Goal: Check status

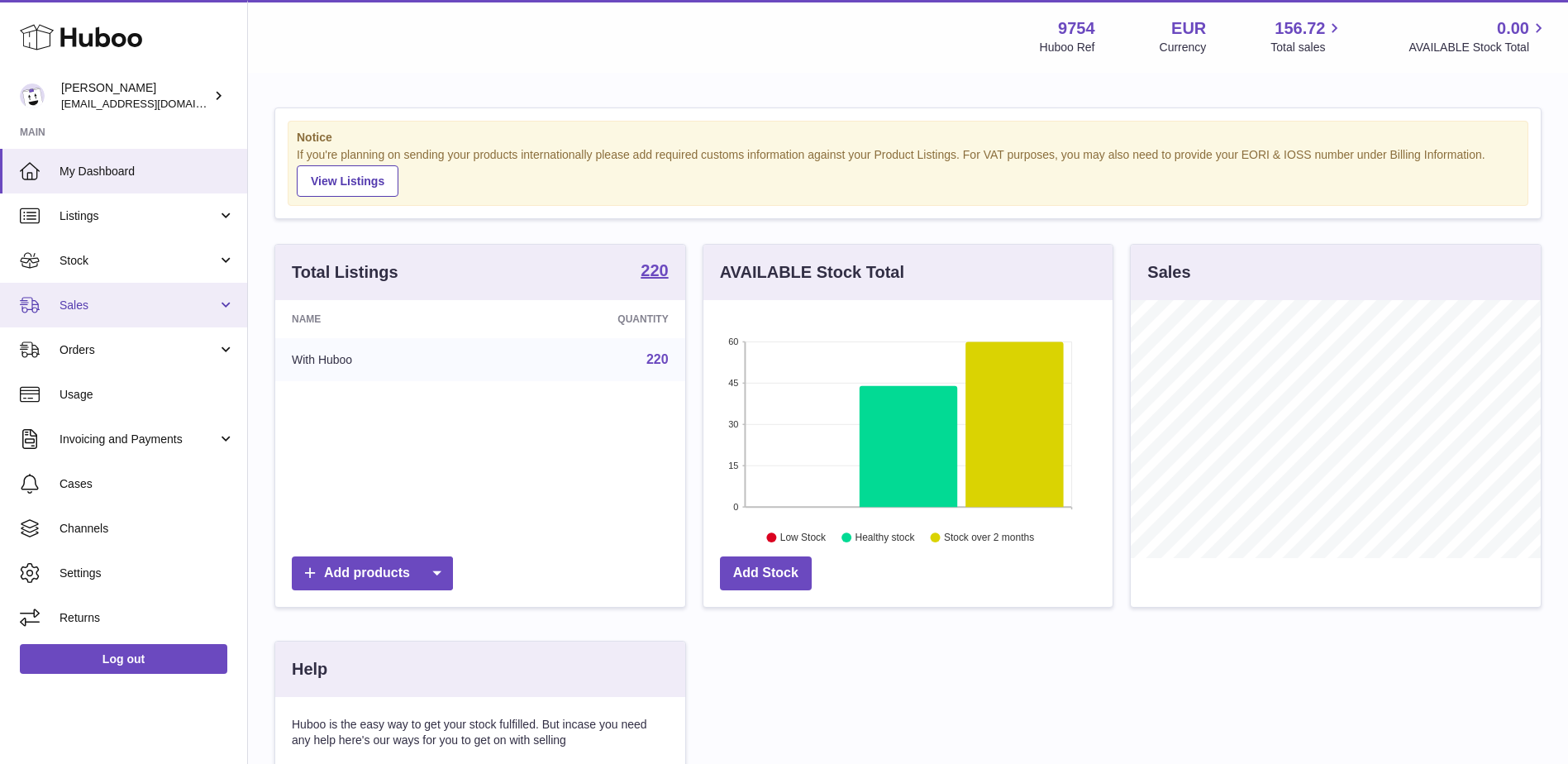
scroll to position [258, 413]
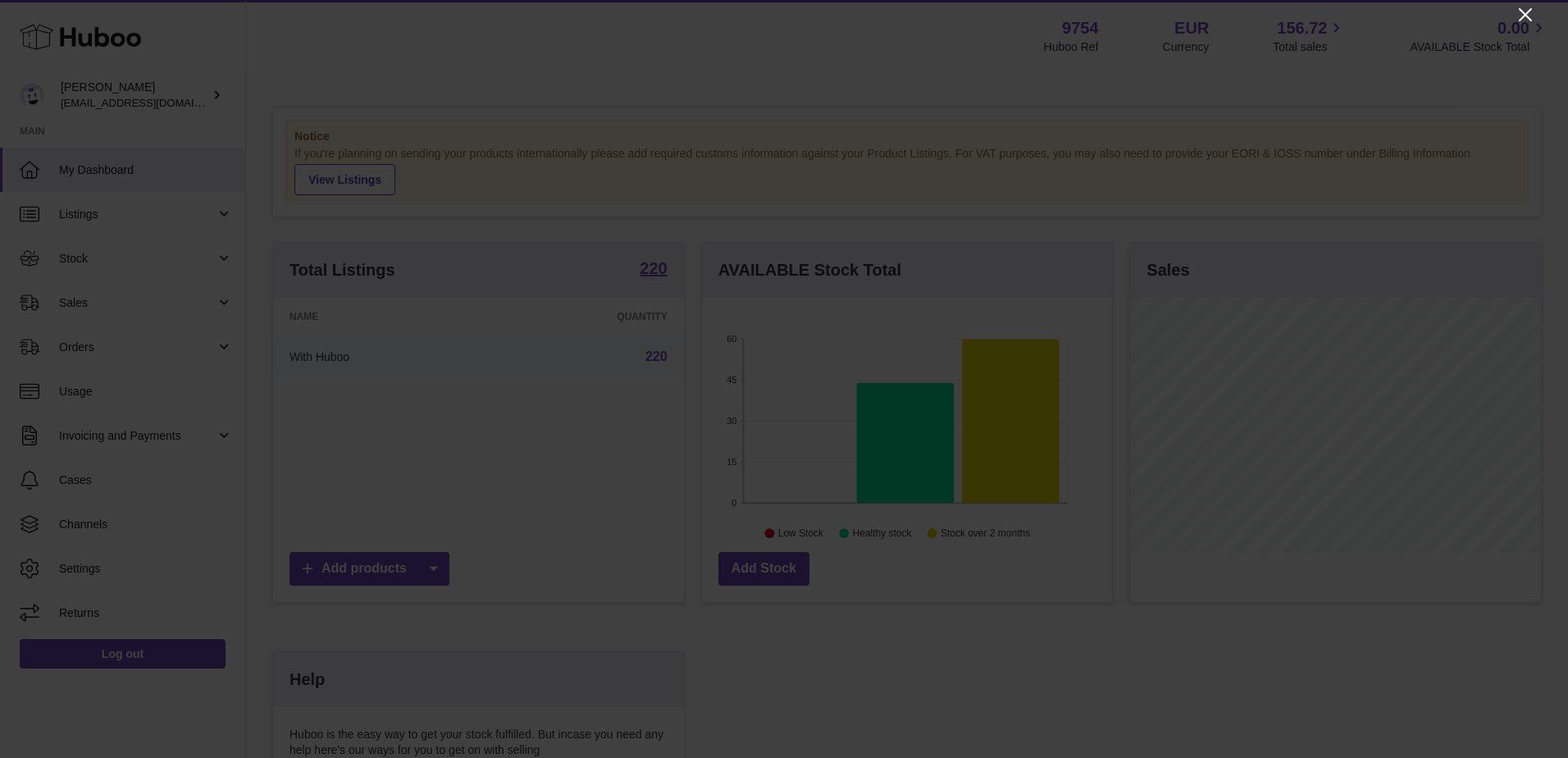
click at [1515, 11] on icon "Close" at bounding box center [1525, 15] width 20 height 20
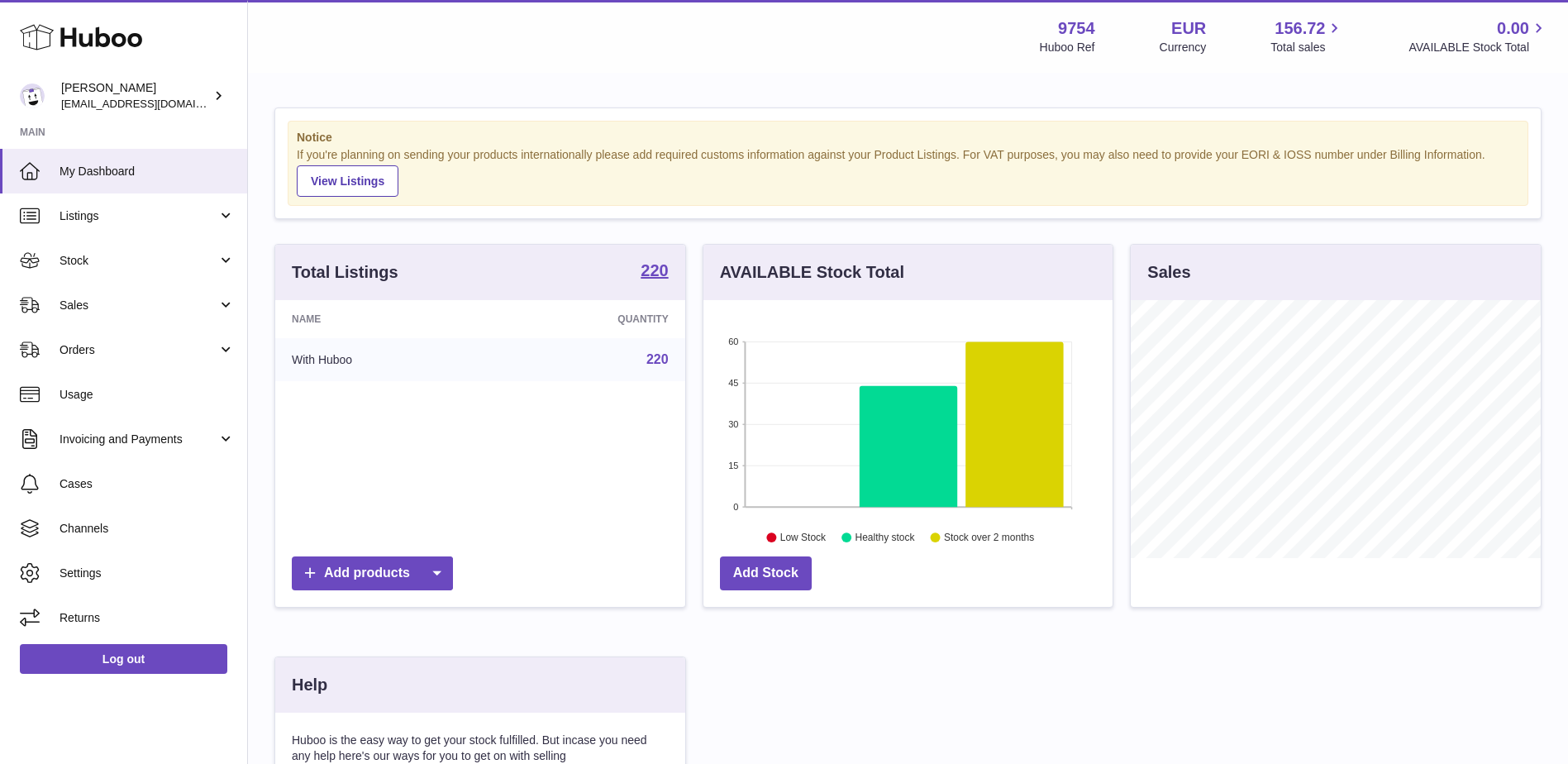
scroll to position [826198, 826210]
click at [83, 300] on span "Sales" at bounding box center [138, 306] width 158 height 16
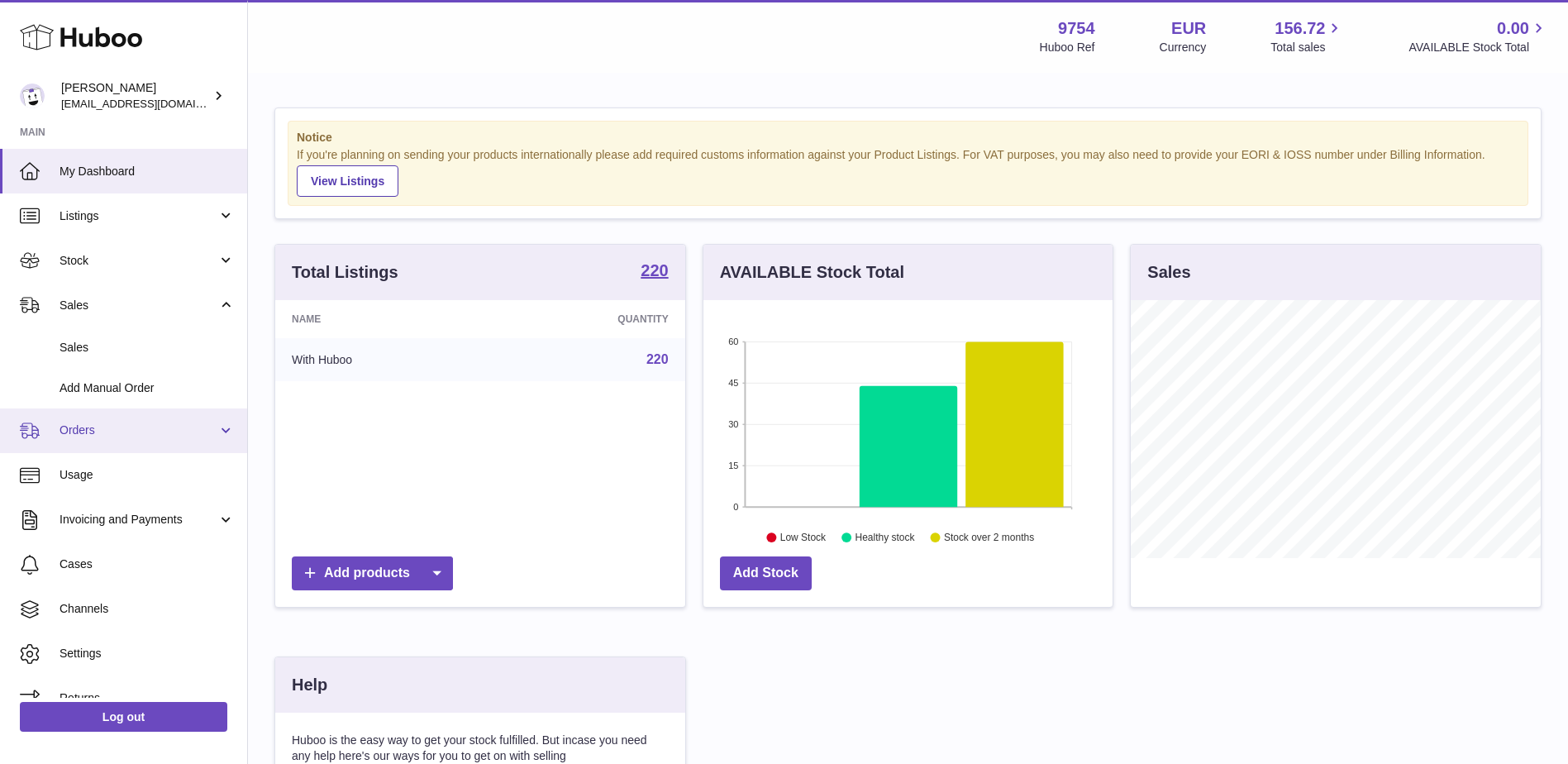
click at [121, 428] on span "Orders" at bounding box center [138, 431] width 158 height 16
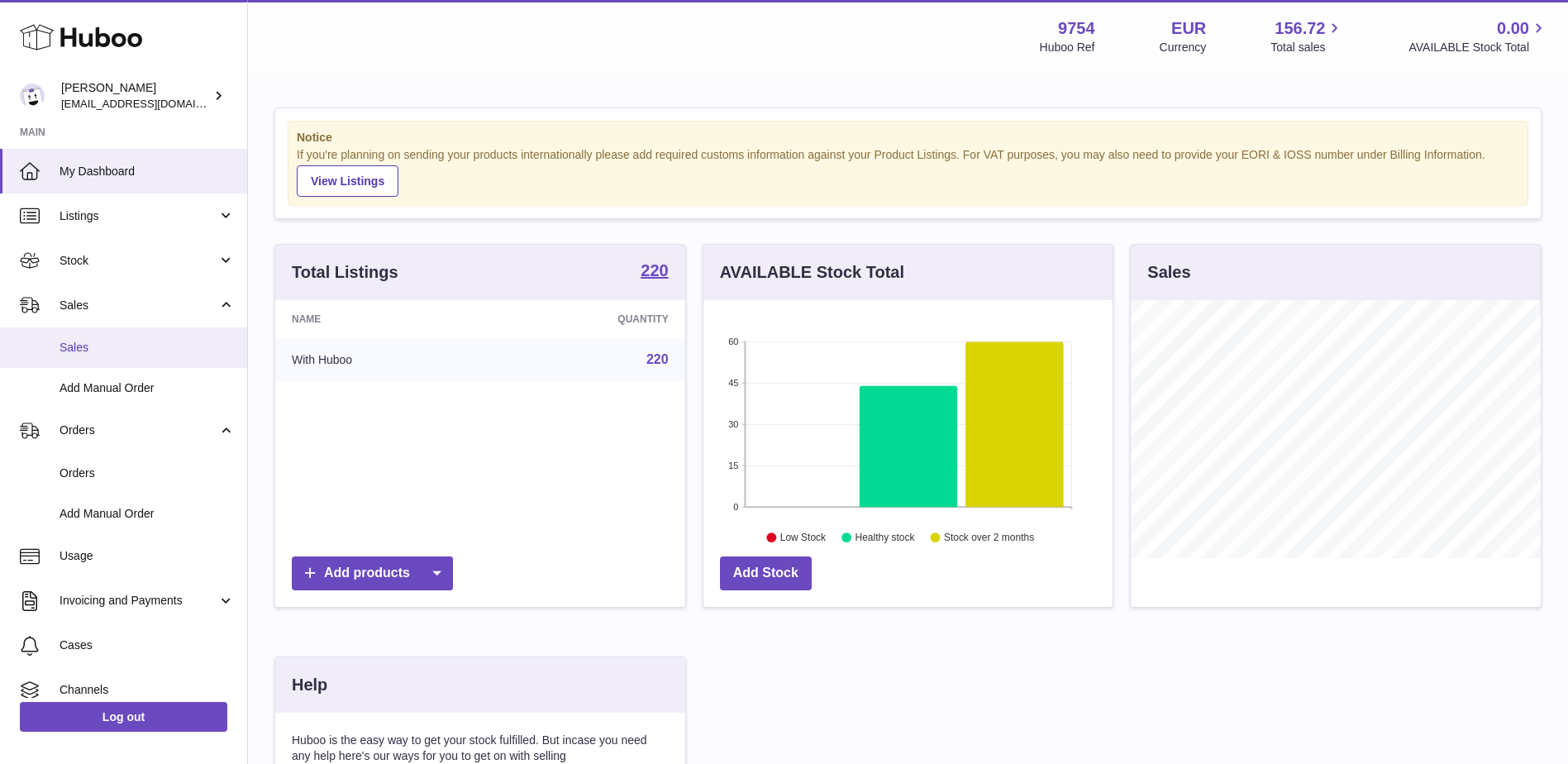
click at [96, 347] on span "Sales" at bounding box center [147, 347] width 176 height 16
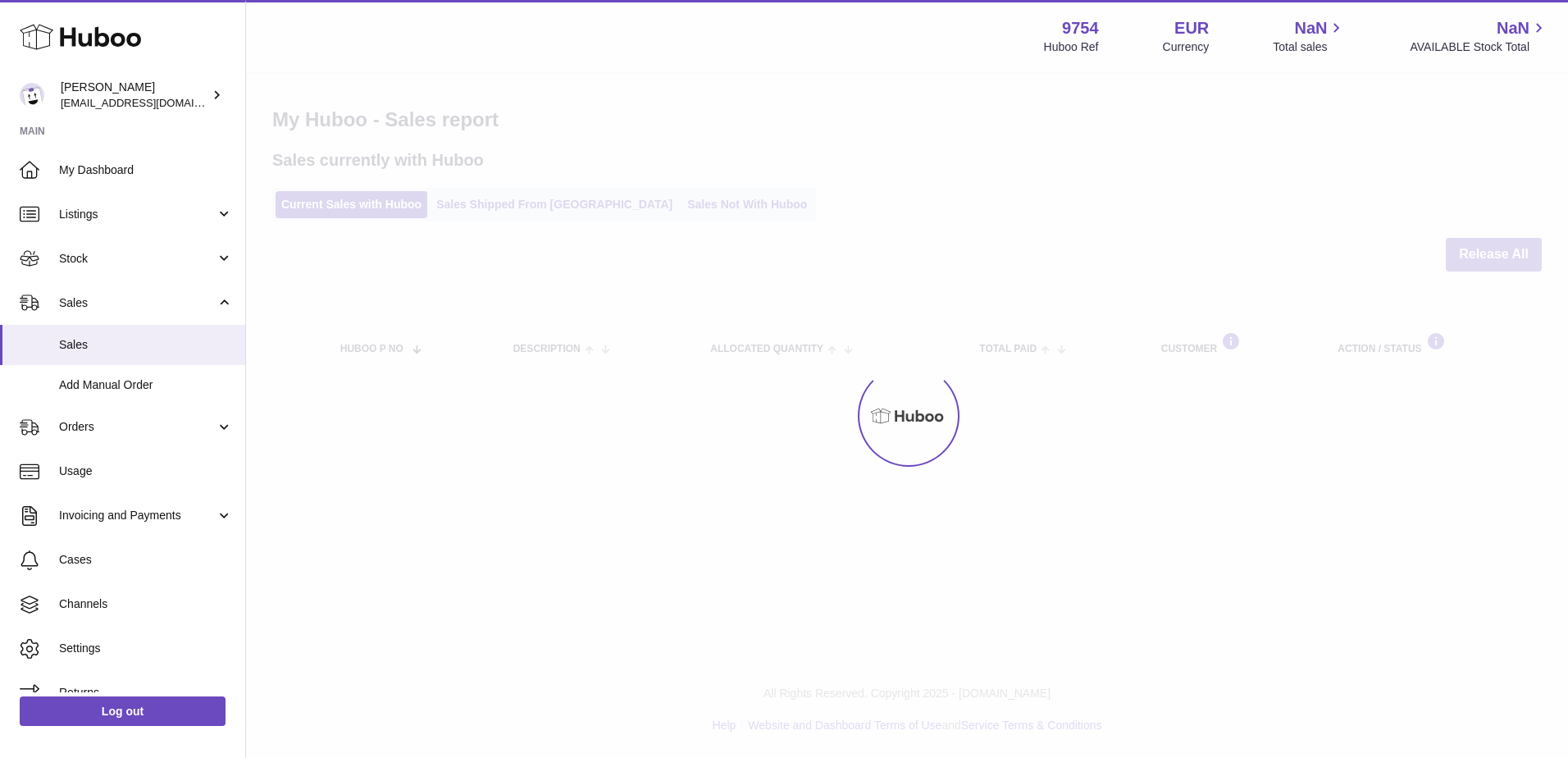
click at [527, 210] on div at bounding box center [907, 415] width 1322 height 684
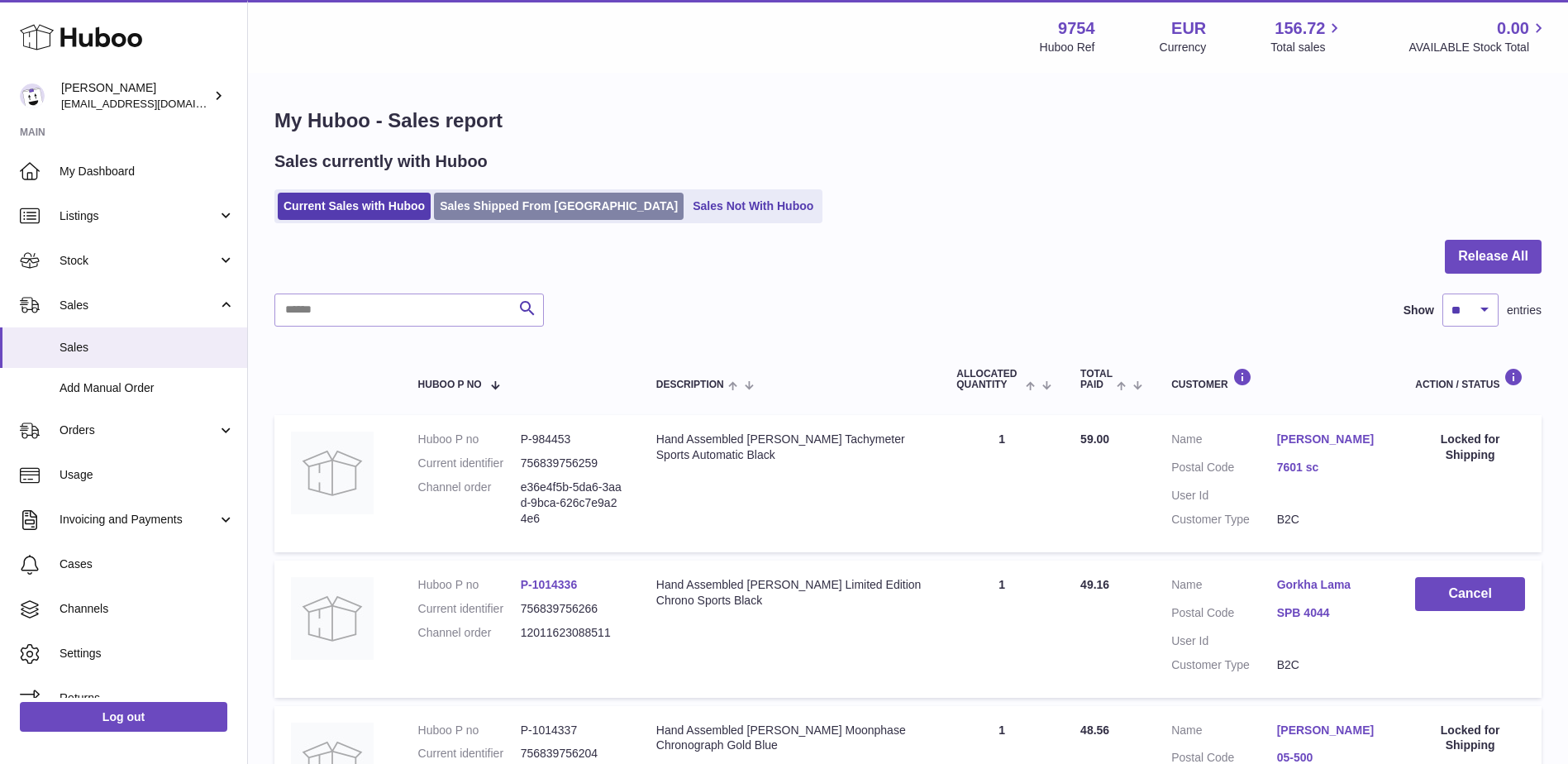
click at [547, 210] on link "Sales Shipped From Huboo" at bounding box center [559, 205] width 250 height 27
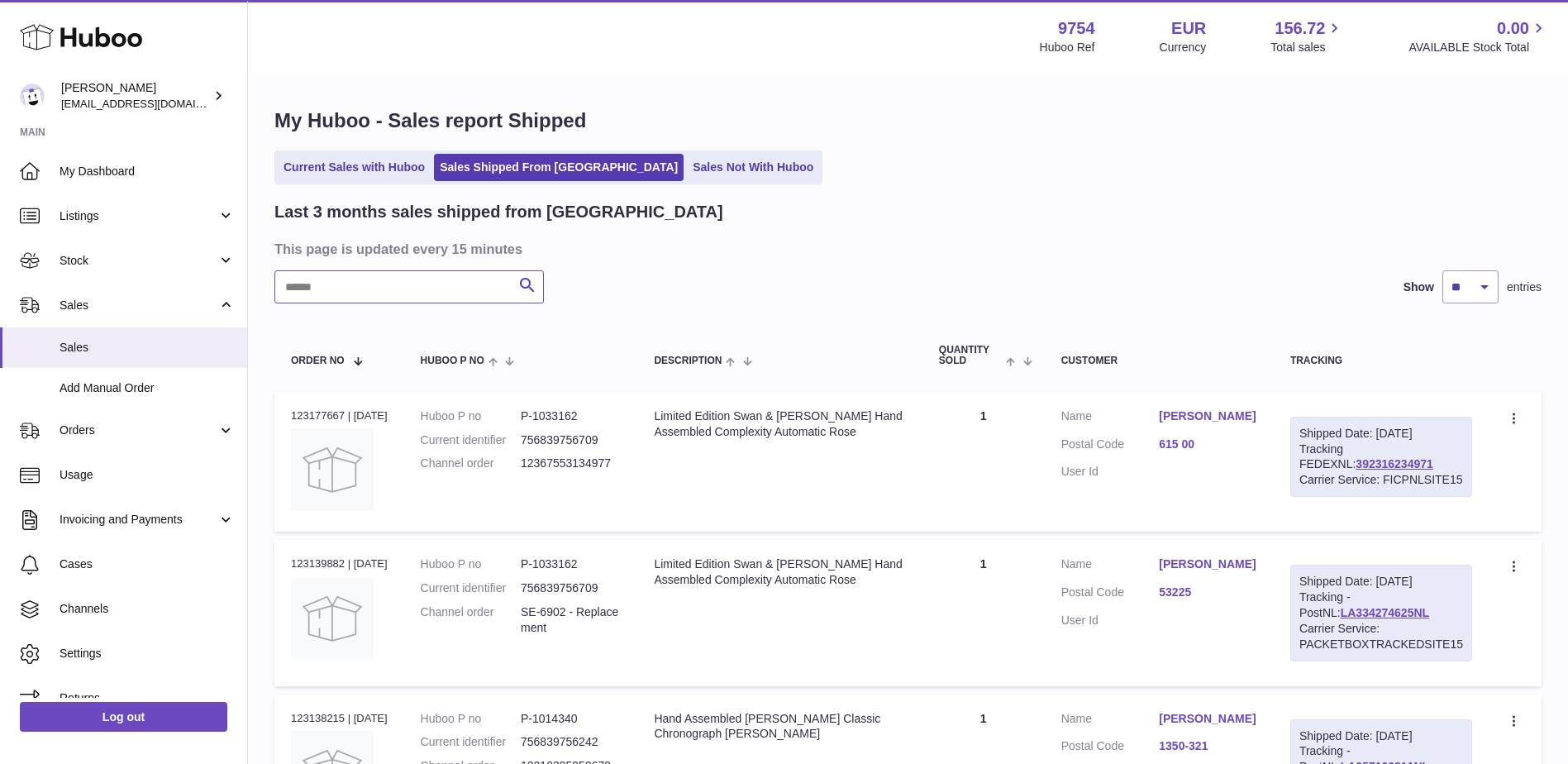
click at [352, 280] on input "text" at bounding box center [410, 286] width 270 height 33
paste input "****"
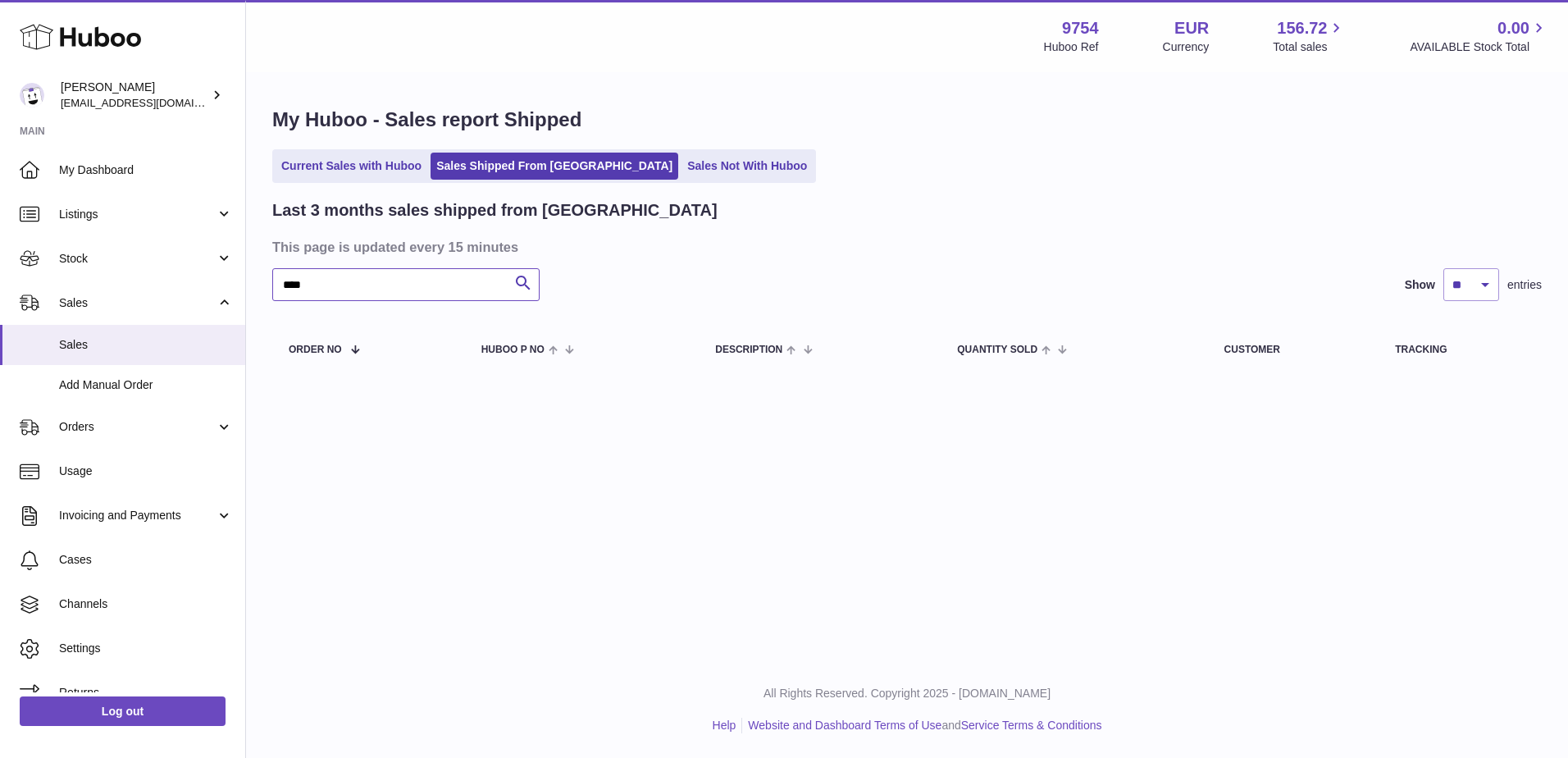
paste input "**********"
paste input "text"
type input "*****"
click at [97, 424] on span "Orders" at bounding box center [137, 427] width 157 height 16
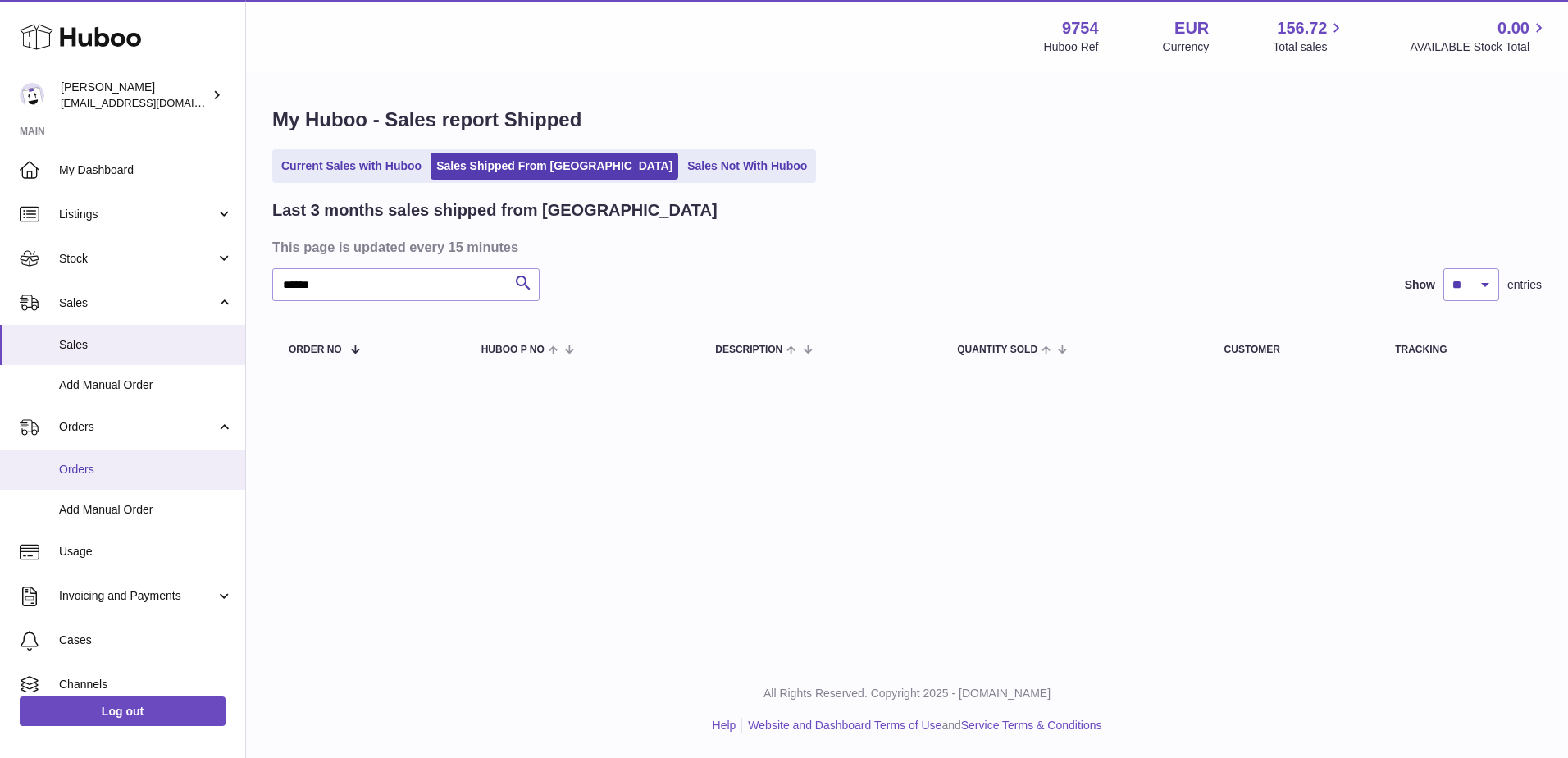
click at [97, 463] on span "Orders" at bounding box center [146, 470] width 174 height 16
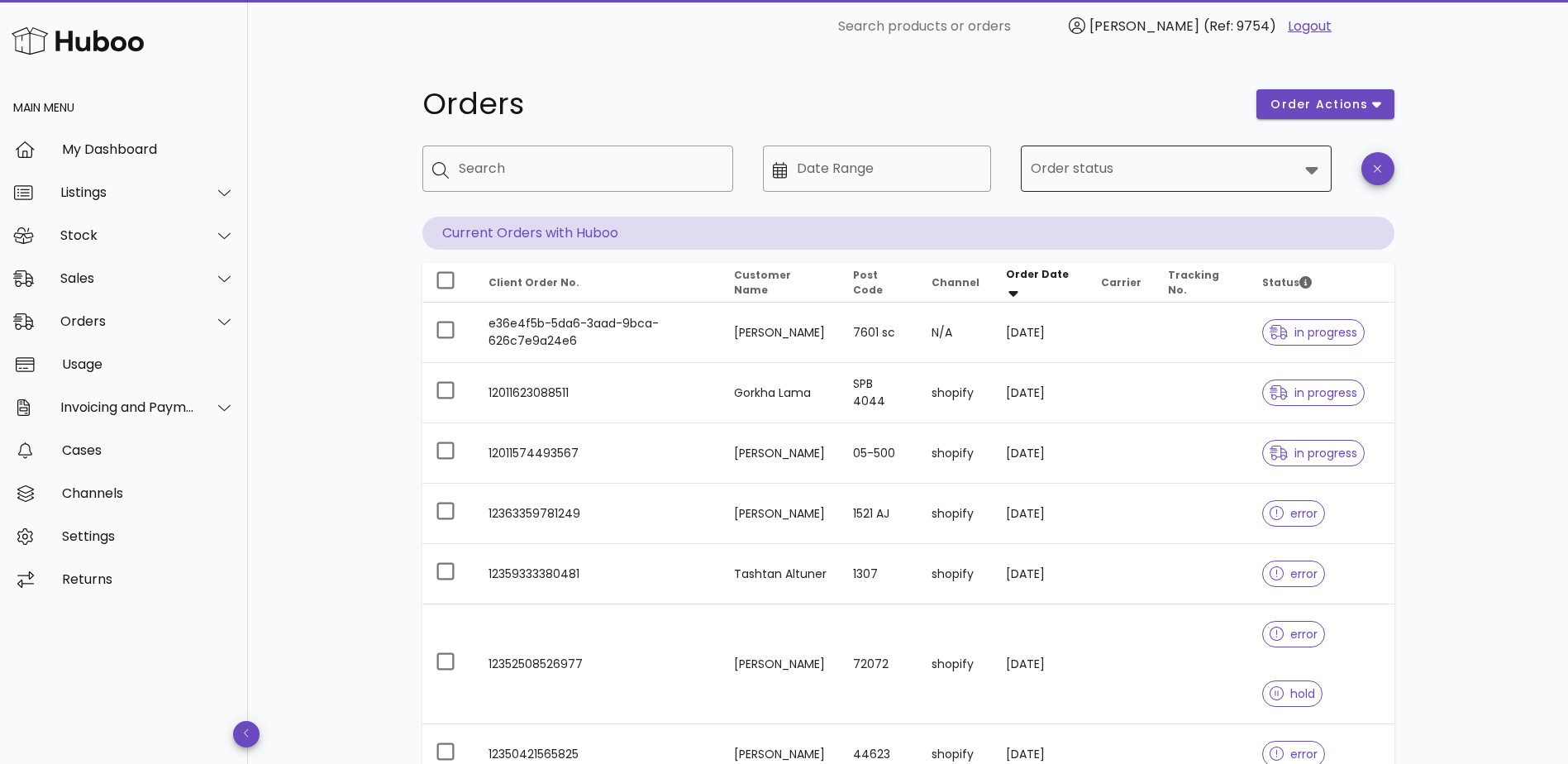
click at [1111, 179] on input "Order status" at bounding box center [1165, 169] width 268 height 27
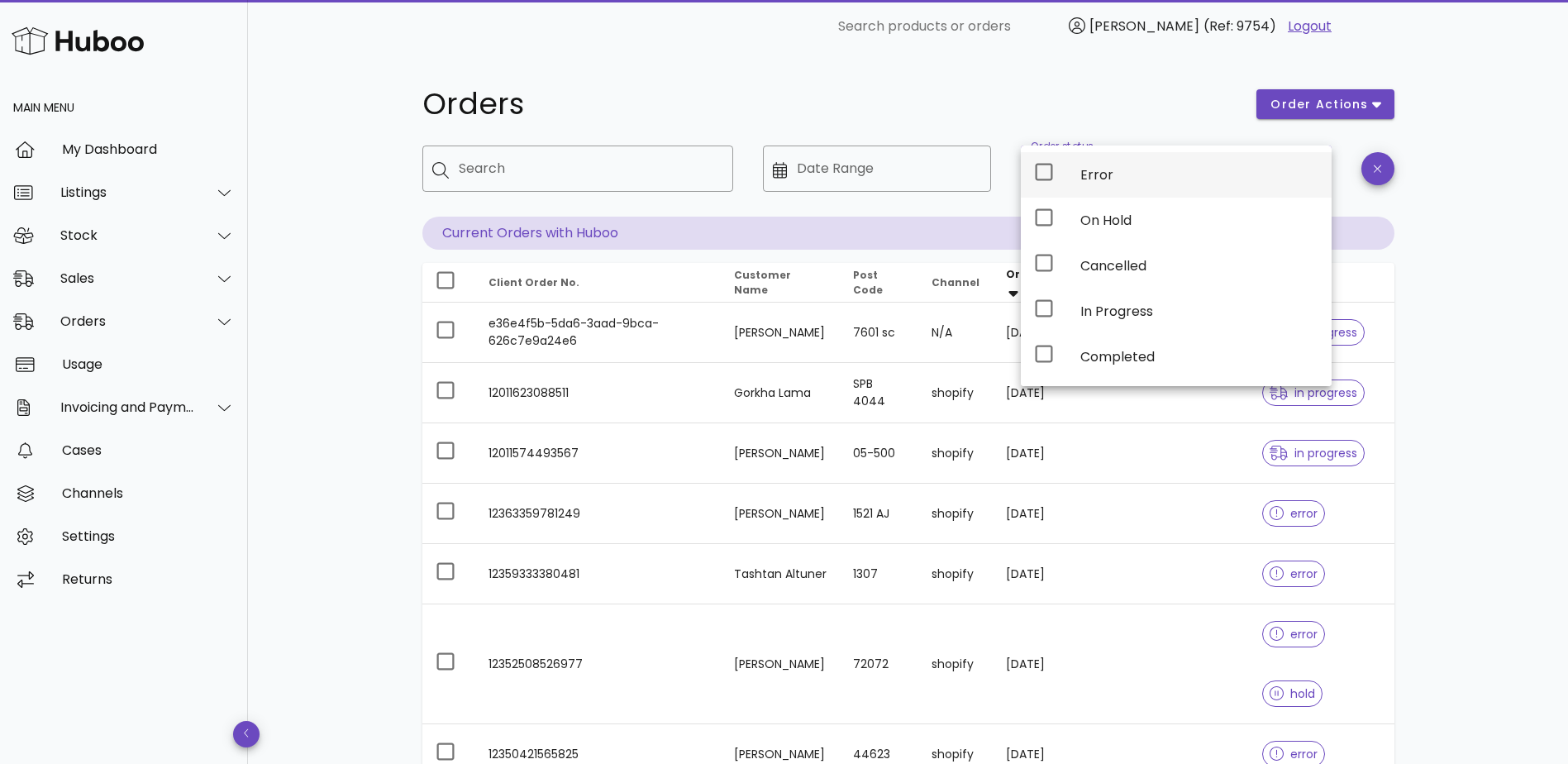
click at [1055, 179] on div "Error" at bounding box center [1176, 175] width 311 height 46
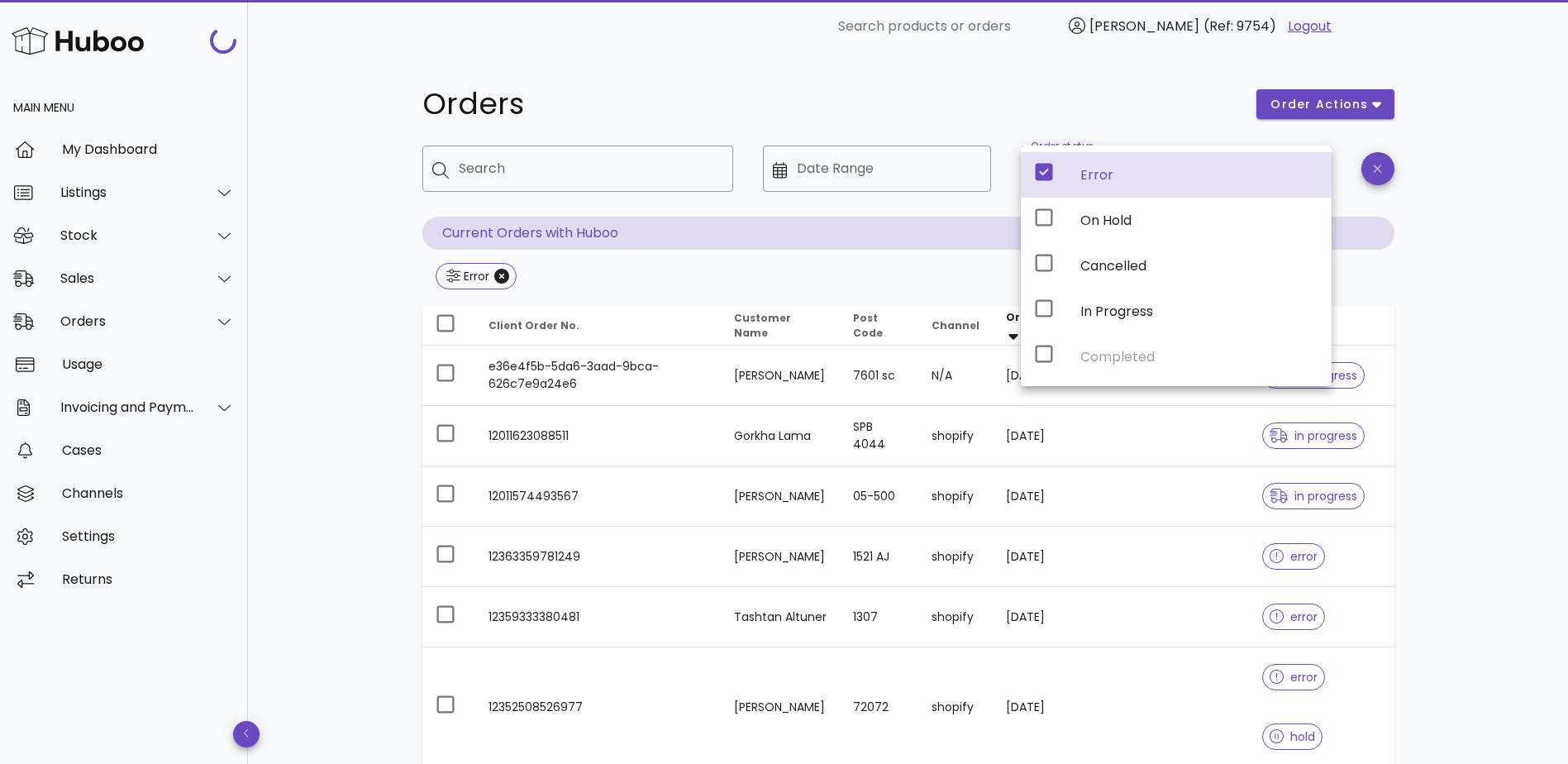
click at [1503, 362] on div "Orders order actions ​ Search ​ Date Range ​ Order status Error Current Orders …" at bounding box center [908, 651] width 1320 height 1197
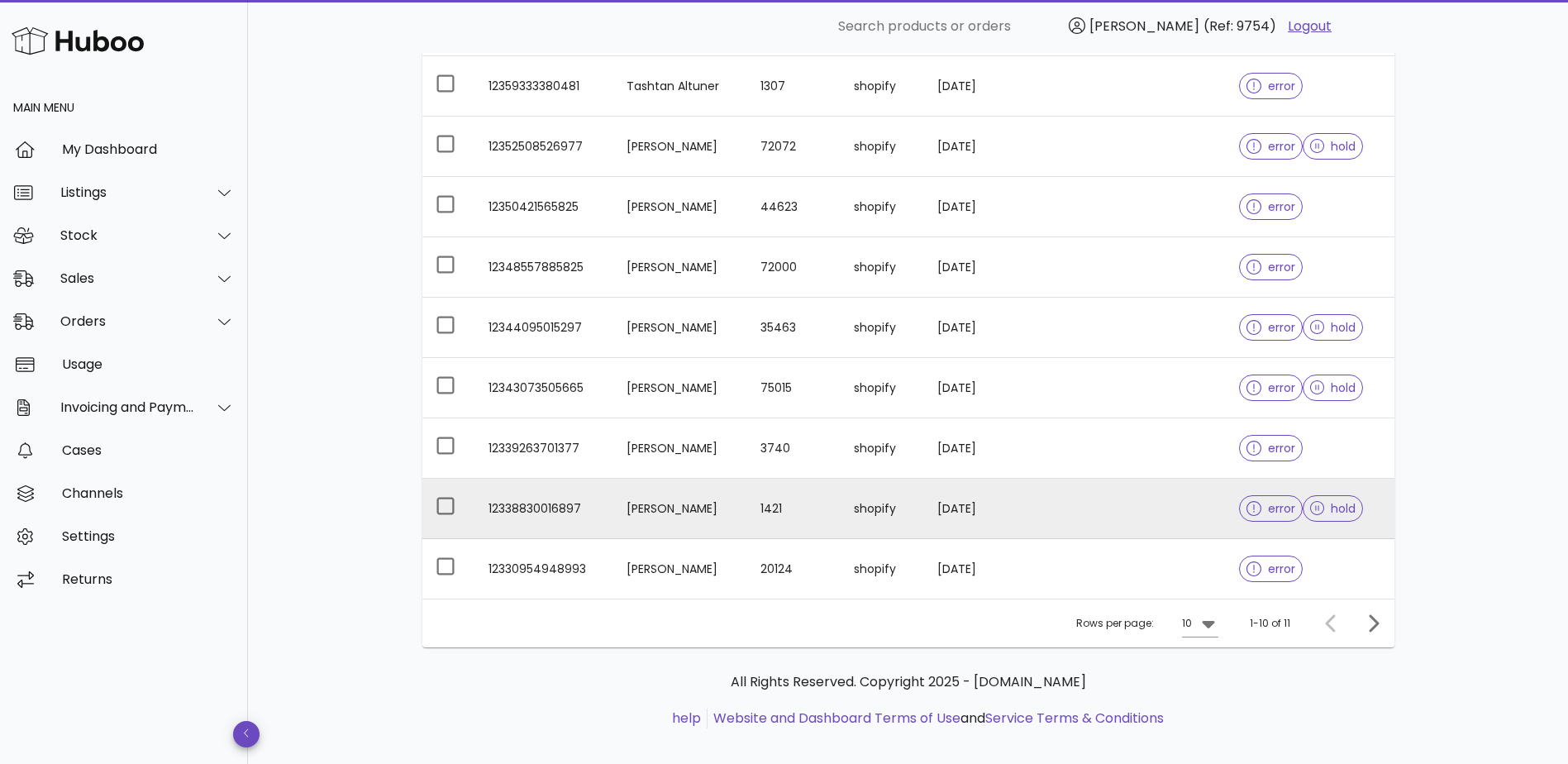
scroll to position [367, 0]
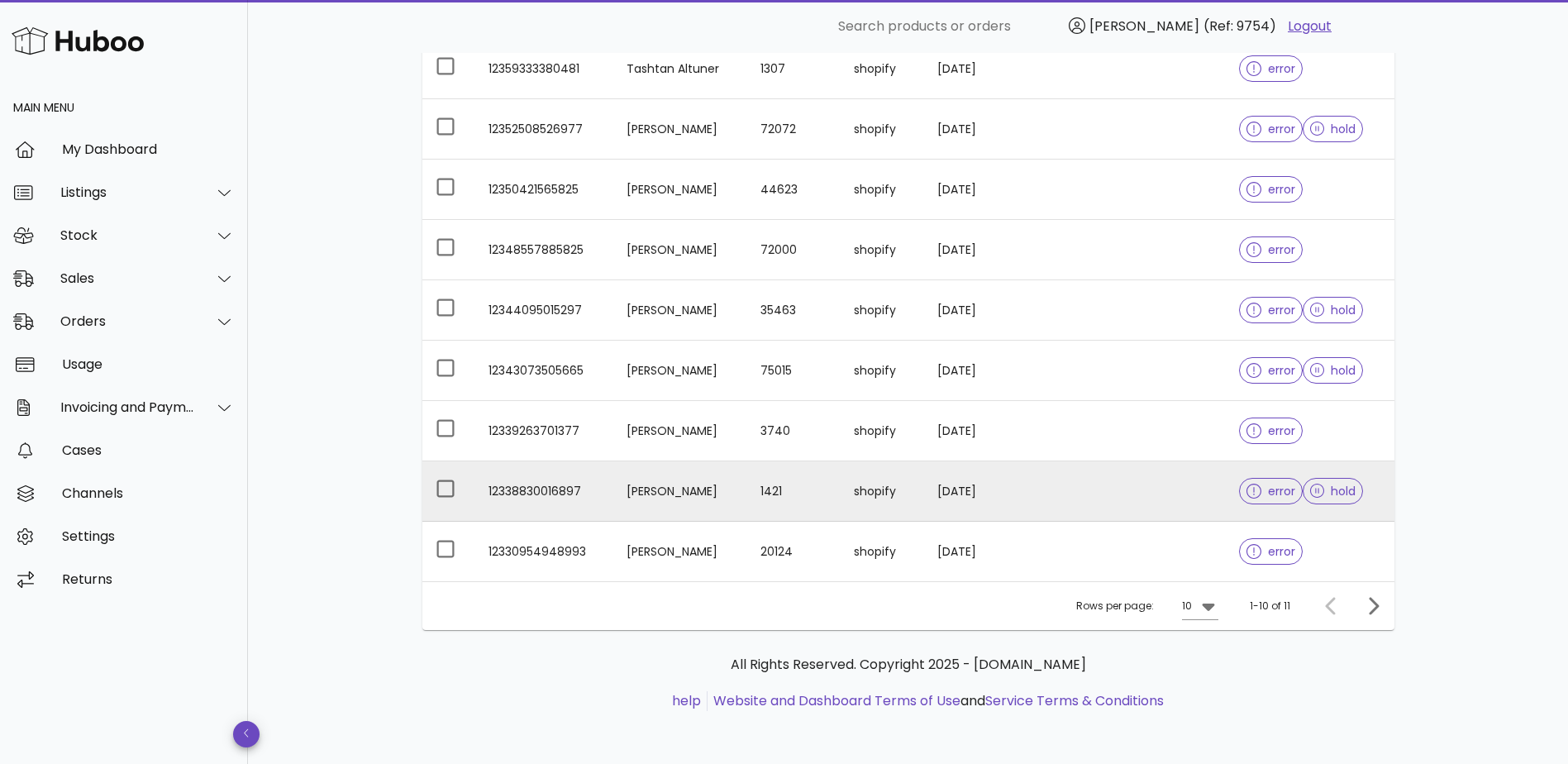
click at [694, 488] on td "[PERSON_NAME]" at bounding box center [680, 491] width 134 height 61
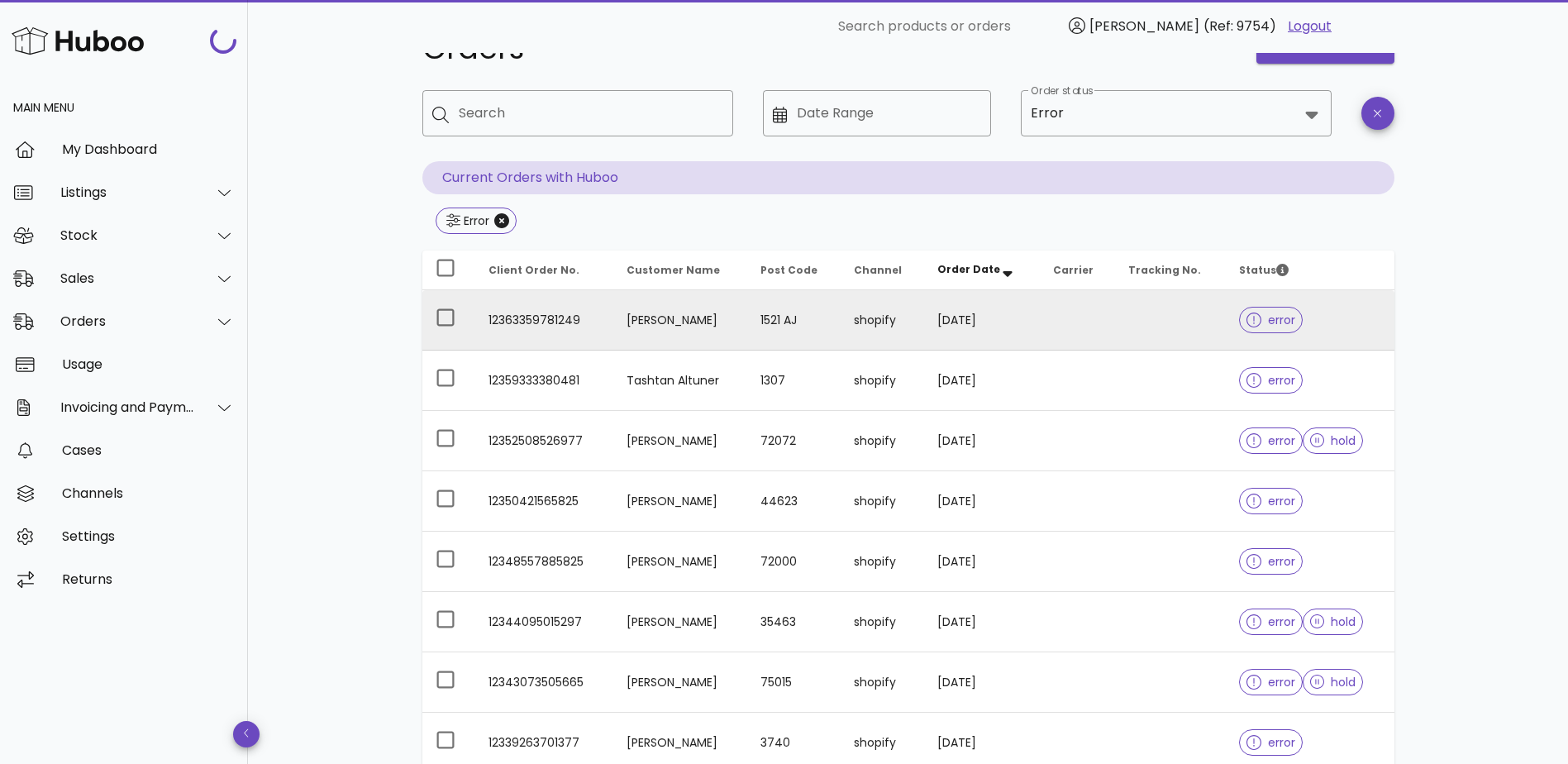
scroll to position [37, 0]
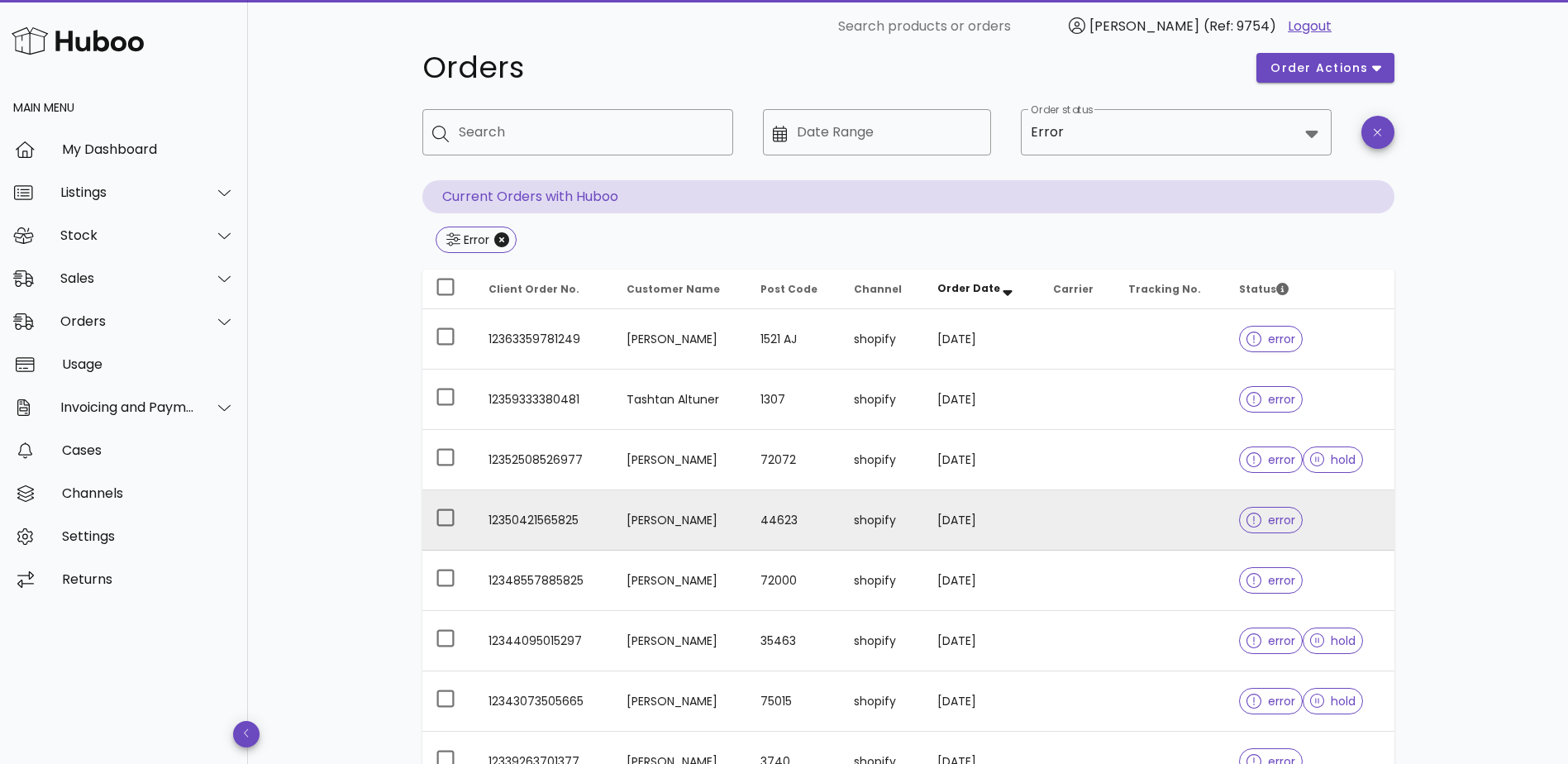
click at [695, 527] on td "[PERSON_NAME]" at bounding box center [680, 520] width 134 height 61
